Goal: Browse casually

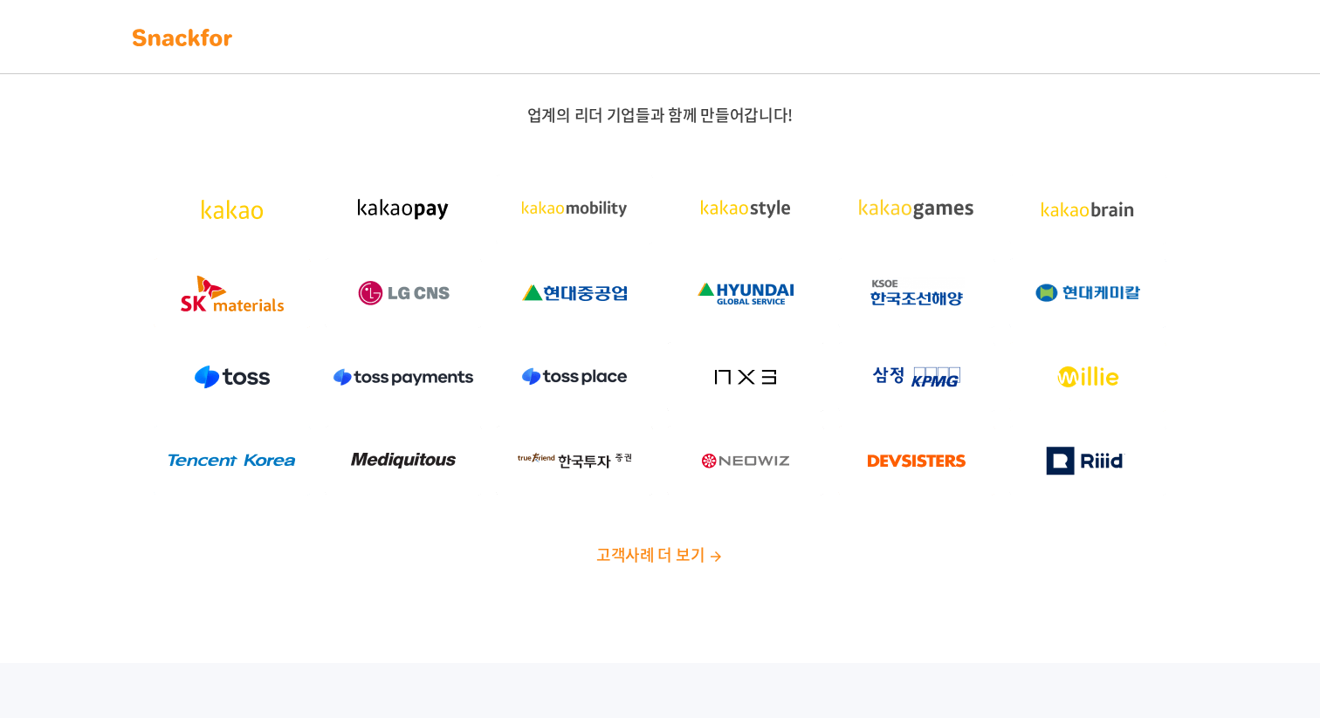
click at [201, 39] on img at bounding box center [182, 38] width 110 height 28
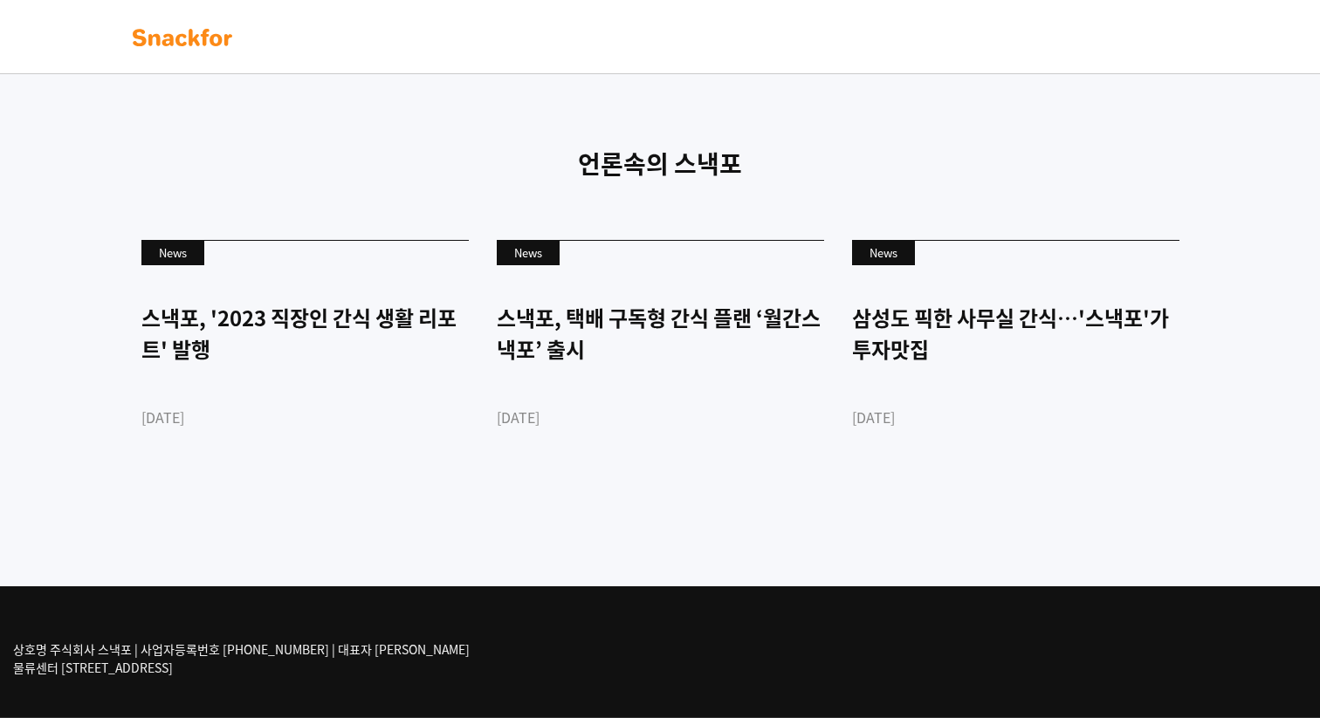
scroll to position [4187, 0]
